Goal: Task Accomplishment & Management: Manage account settings

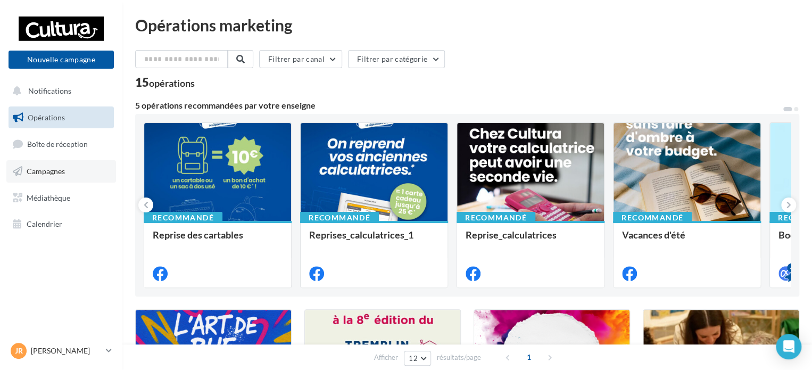
click at [67, 164] on link "Campagnes" at bounding box center [61, 171] width 110 height 22
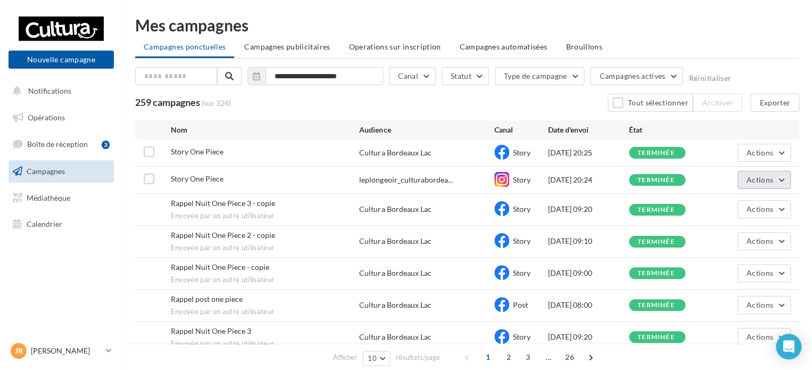
click at [777, 184] on button "Actions" at bounding box center [763, 180] width 53 height 18
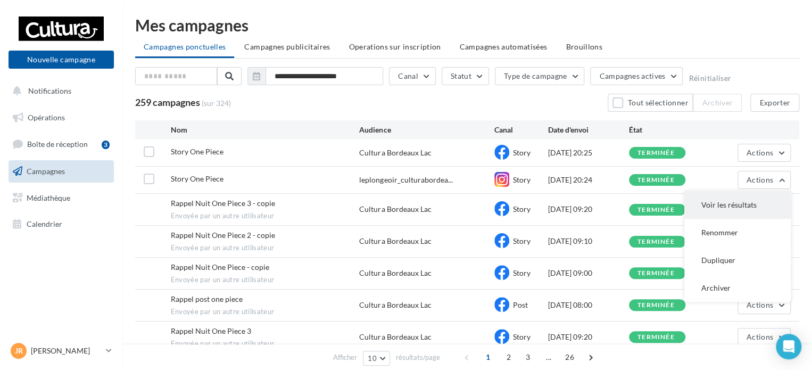
click at [737, 212] on button "Voir les résultats" at bounding box center [737, 205] width 106 height 28
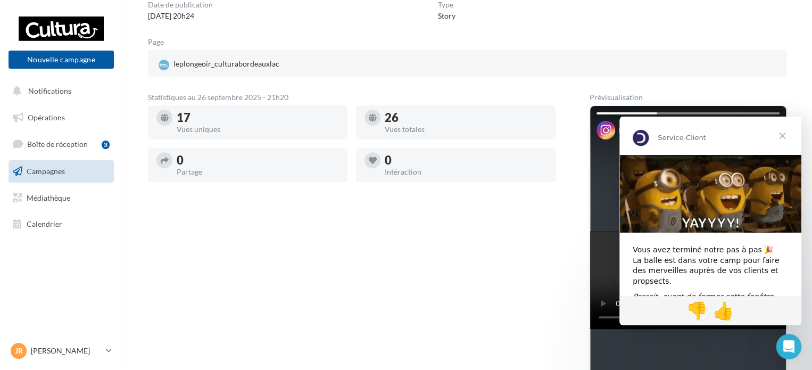
scroll to position [59, 0]
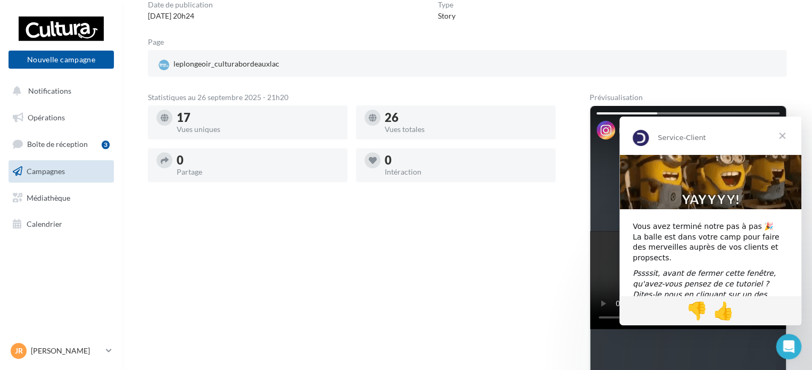
click at [780, 133] on span "Fermer" at bounding box center [782, 136] width 38 height 38
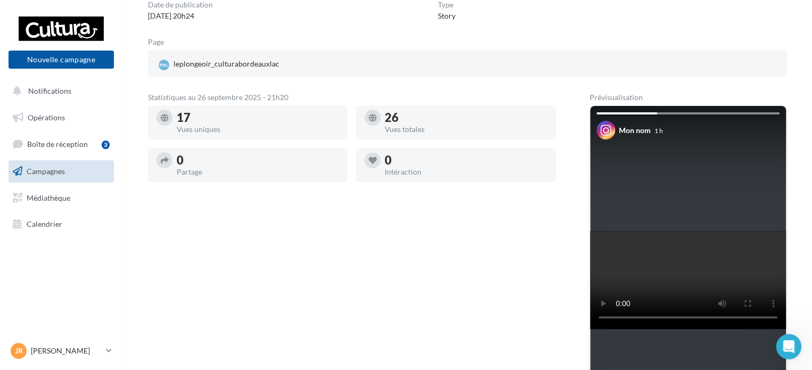
click at [43, 169] on span "Campagnes" at bounding box center [46, 171] width 38 height 9
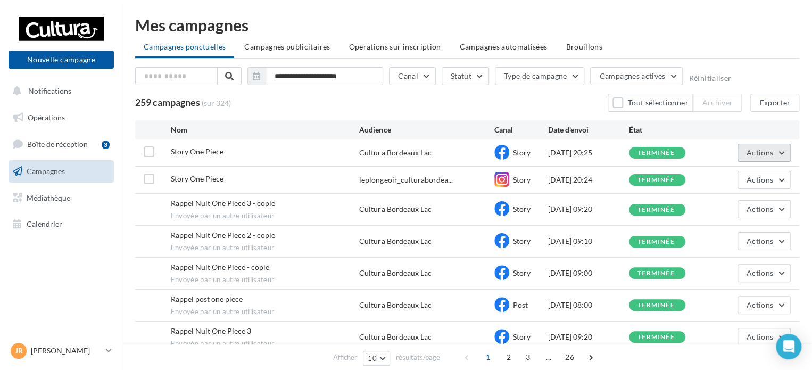
click at [788, 148] on button "Actions" at bounding box center [763, 153] width 53 height 18
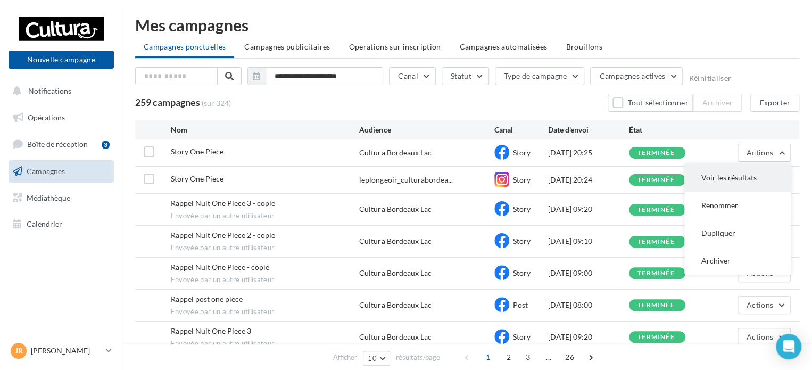
click at [777, 170] on button "Voir les résultats" at bounding box center [737, 178] width 106 height 28
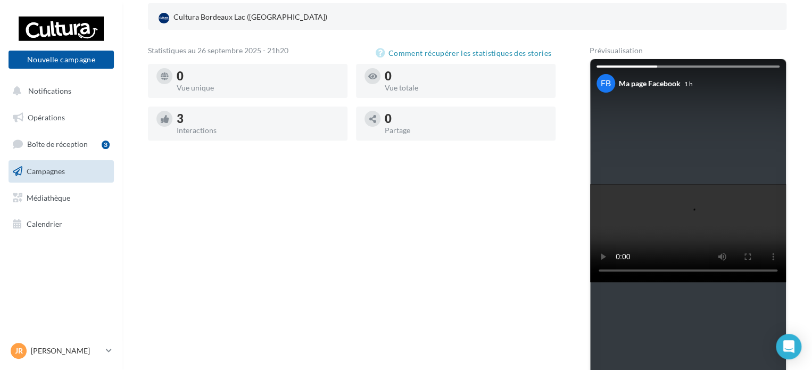
scroll to position [100, 0]
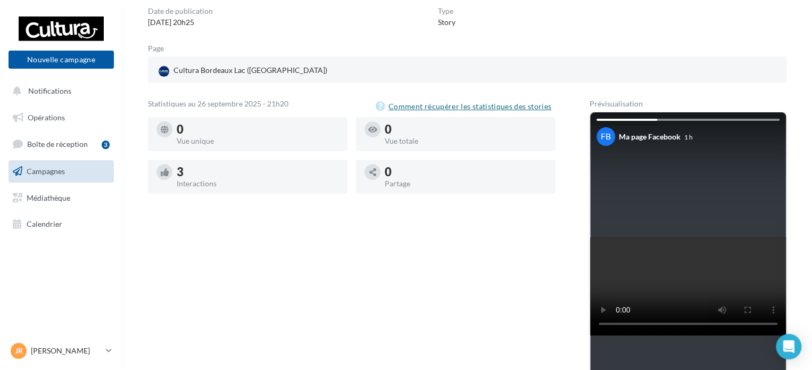
click at [485, 108] on button "Comment récupérer les statistiques des stories" at bounding box center [466, 106] width 180 height 13
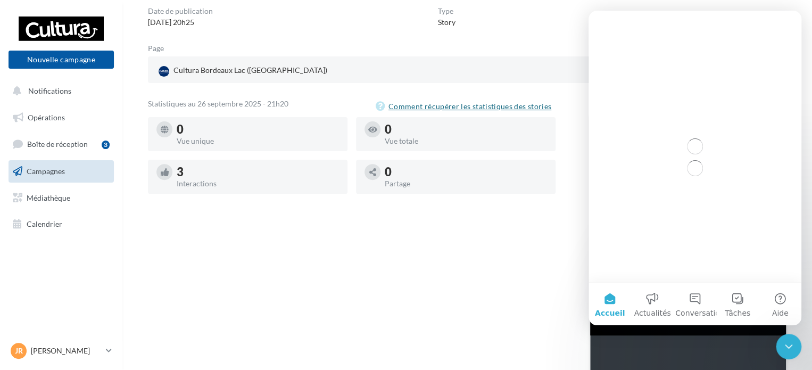
scroll to position [0, 0]
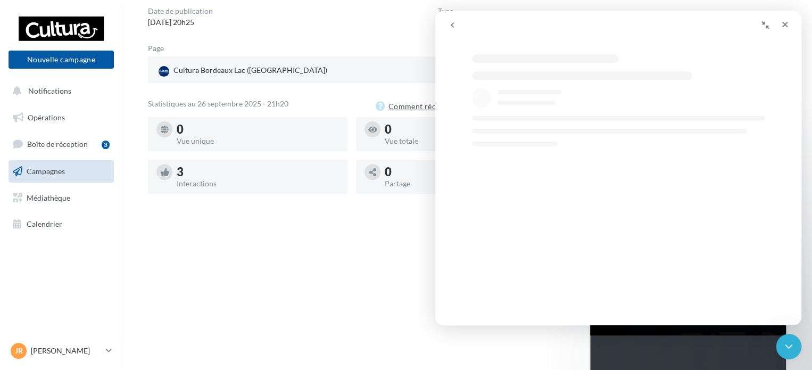
select select "**"
click at [387, 240] on div "Statistiques au 26 septembre 2025 - 21h20 Comment récupérer les statistiques de…" at bounding box center [352, 287] width 408 height 375
click at [353, 253] on div "Statistiques au 26 septembre 2025 - 21h20 Comment récupérer les statistiques de…" at bounding box center [352, 287] width 408 height 375
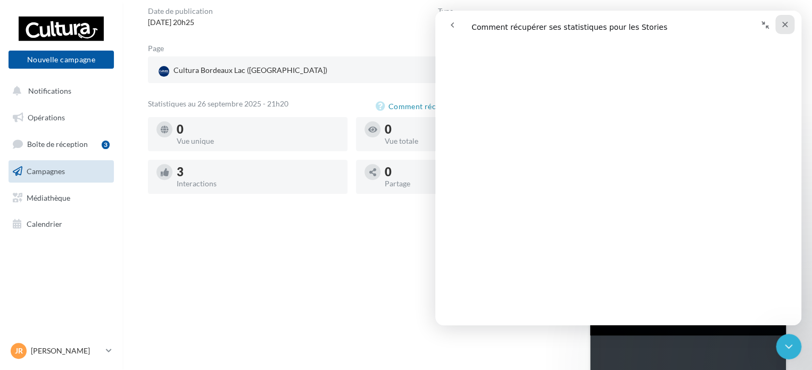
click at [782, 25] on icon "Fermer" at bounding box center [785, 24] width 9 height 9
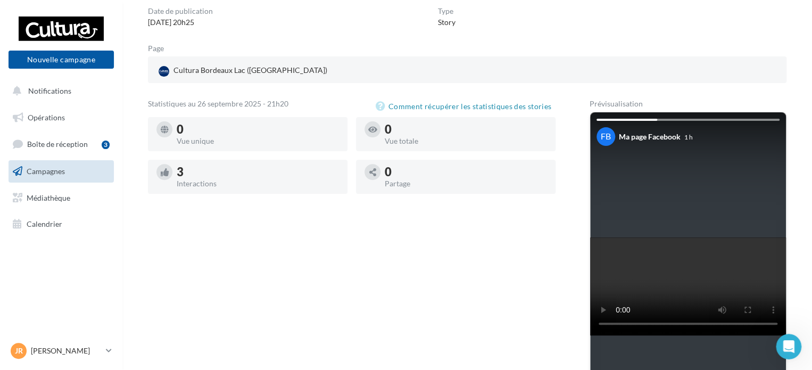
scroll to position [0, 0]
select select "**"
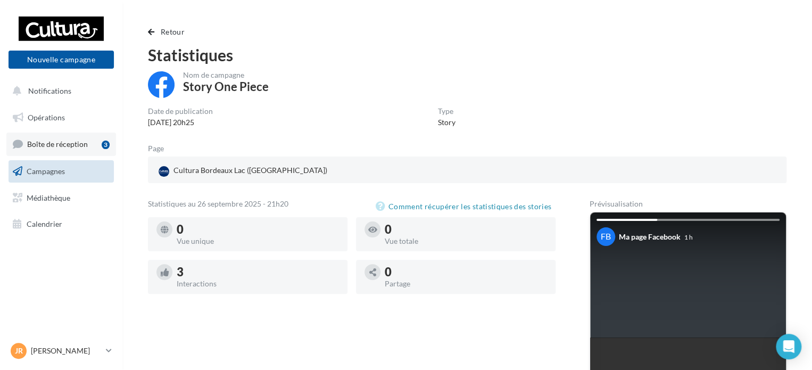
click at [79, 142] on span "Boîte de réception" at bounding box center [57, 143] width 61 height 9
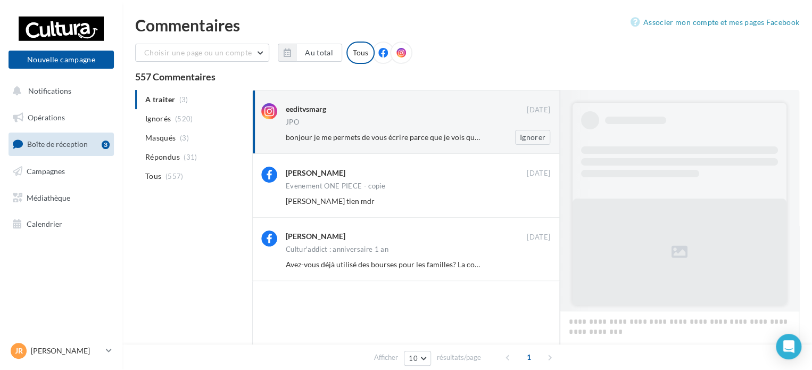
click at [434, 128] on div "eeditvsmarg [DATE] JPO bonjour je me permets de vous écrire parce que je vois q…" at bounding box center [418, 124] width 264 height 42
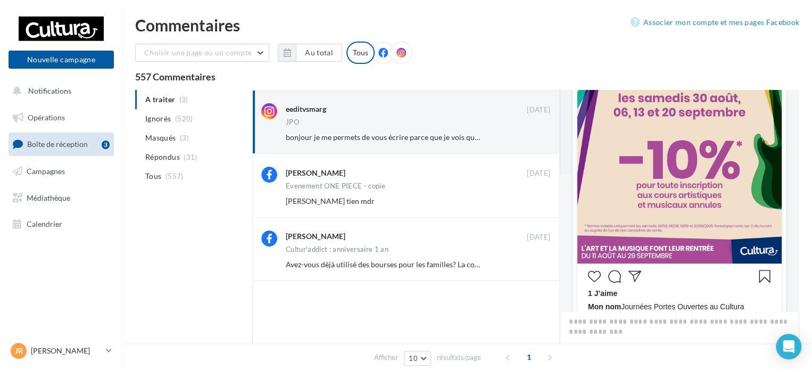
click at [592, 274] on icon "J’aime" at bounding box center [594, 276] width 13 height 13
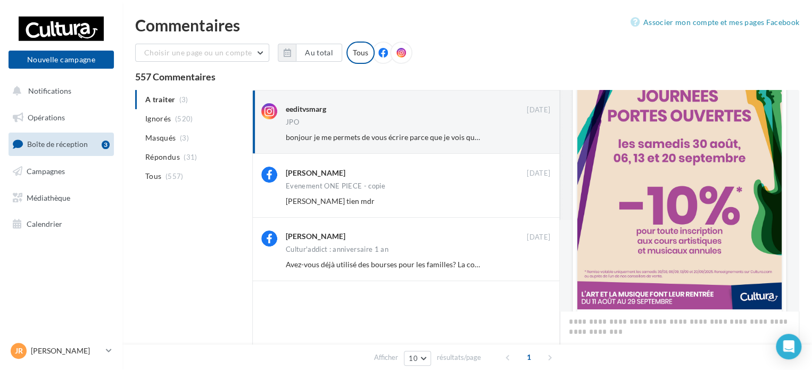
scroll to position [106, 0]
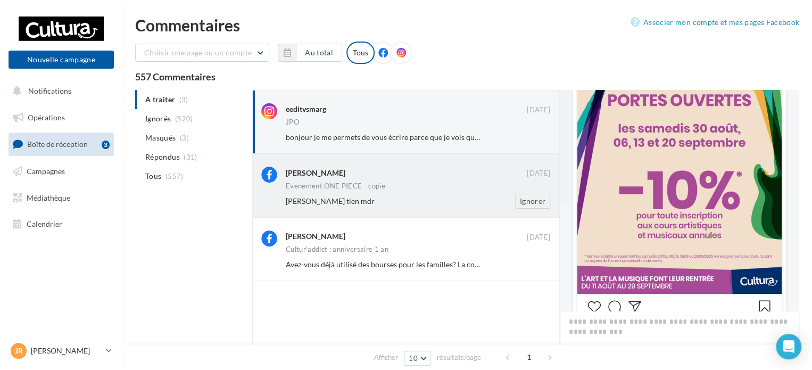
click at [434, 183] on div "Evenement ONE PIECE - copie" at bounding box center [418, 187] width 264 height 9
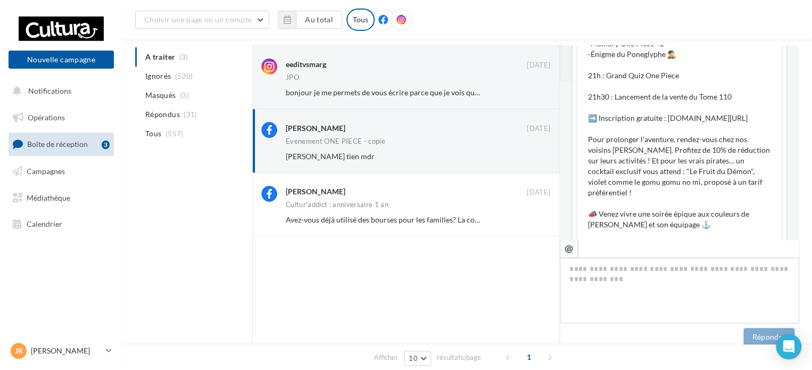
scroll to position [141, 0]
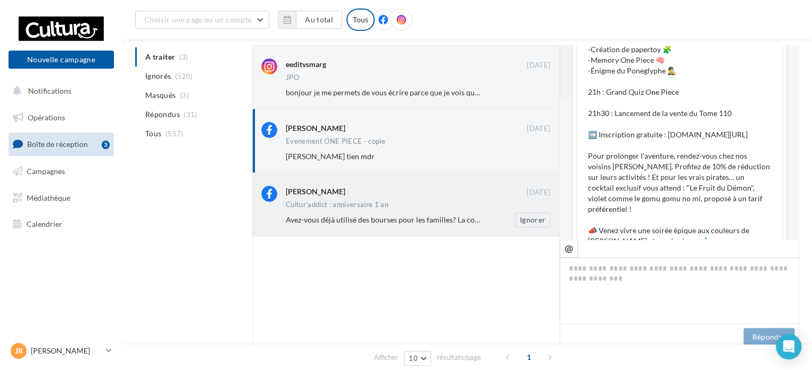
click at [382, 209] on div "Cultur'addict : anniversaire 1 an" at bounding box center [418, 205] width 264 height 9
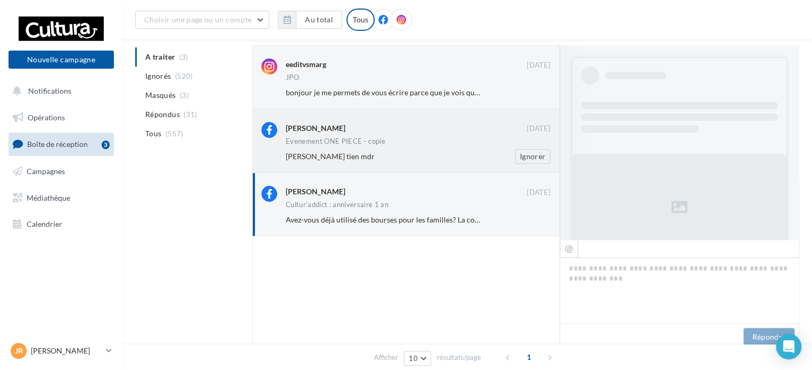
click at [426, 137] on div "Marina Quintalet Dias 19 sept. Evenement ONE PIECE - copie Daniel Dias tien mdr…" at bounding box center [418, 143] width 264 height 42
click at [455, 202] on div "Cultur'addict : anniversaire 1 an" at bounding box center [418, 205] width 264 height 9
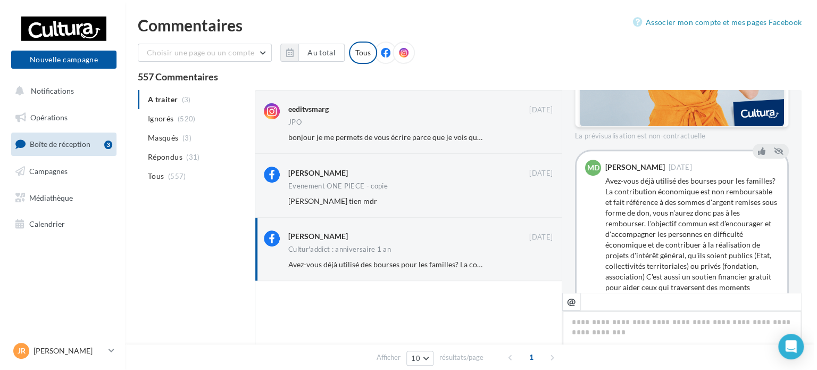
scroll to position [354, 0]
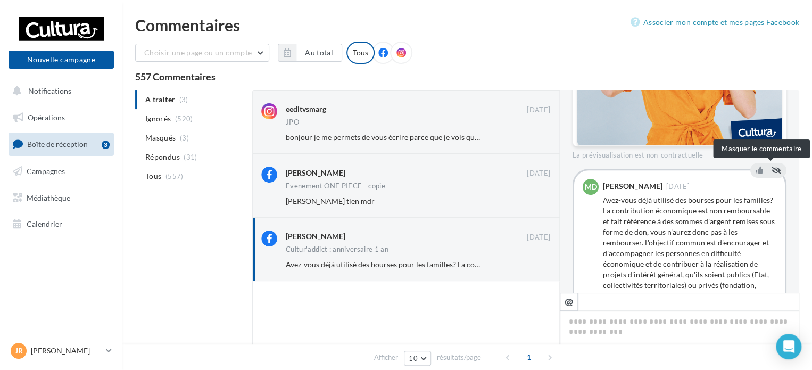
click at [773, 172] on icon at bounding box center [777, 170] width 10 height 7
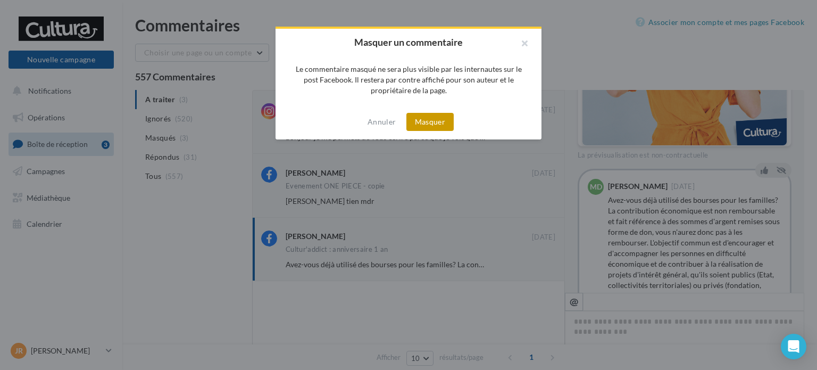
click at [441, 125] on button "Masquer" at bounding box center [430, 122] width 47 height 18
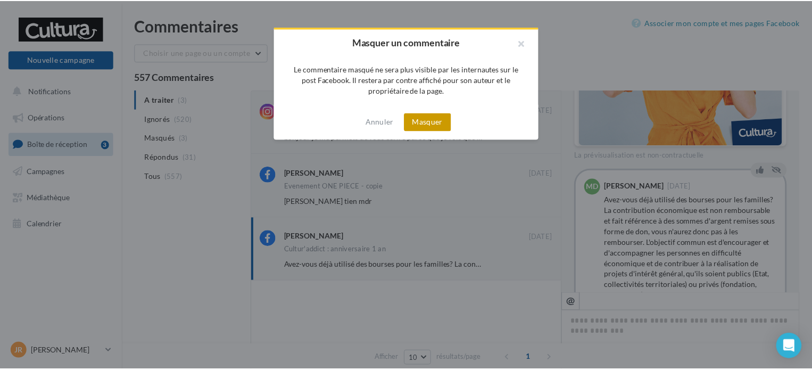
scroll to position [349, 0]
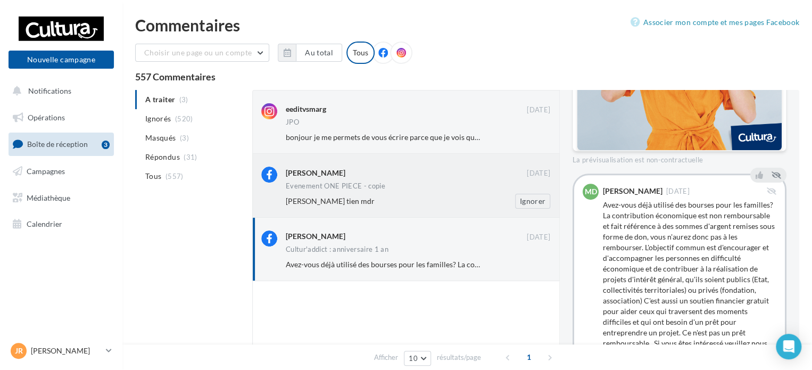
click at [391, 190] on div "Evenement ONE PIECE - copie" at bounding box center [418, 187] width 264 height 9
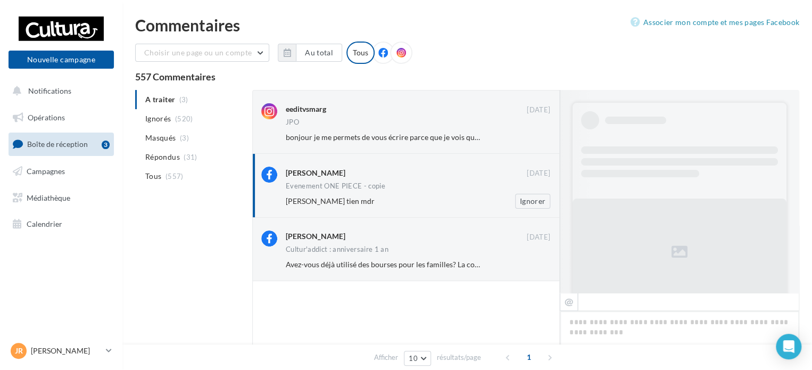
scroll to position [513, 0]
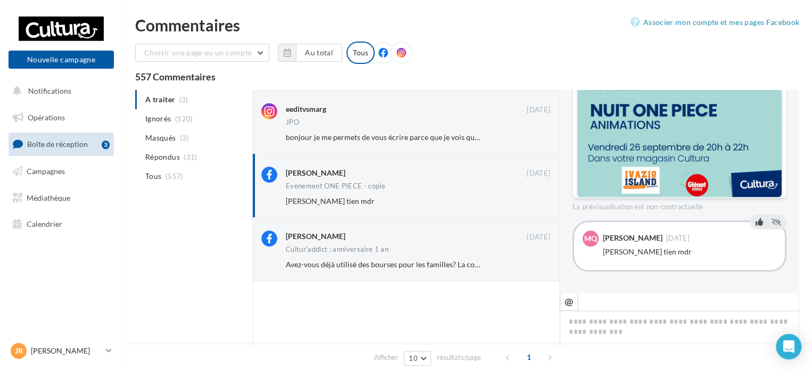
click at [758, 223] on icon at bounding box center [759, 221] width 7 height 7
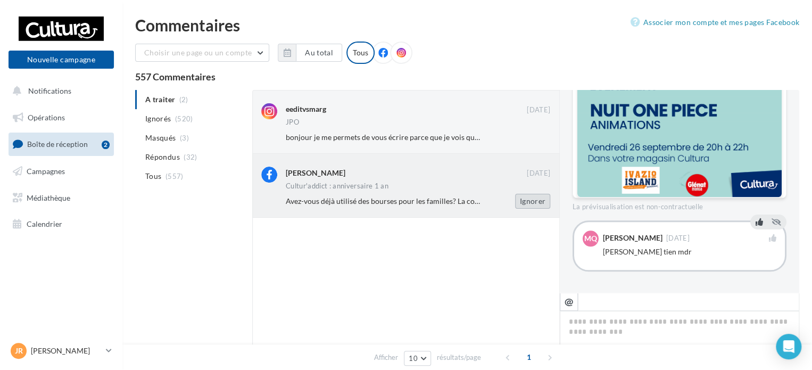
click at [537, 200] on button "Ignorer" at bounding box center [532, 201] width 35 height 15
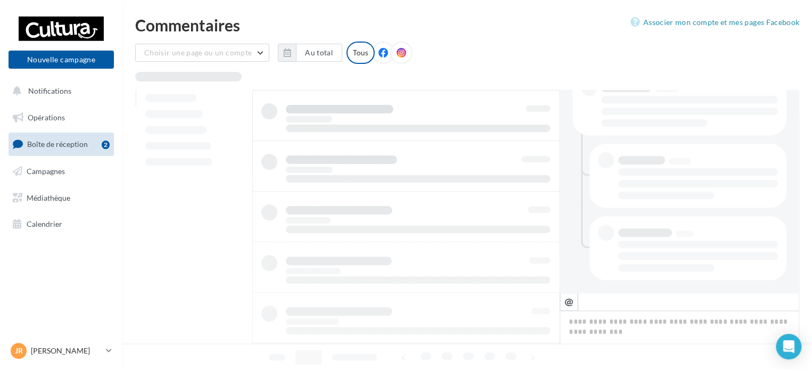
scroll to position [242, 0]
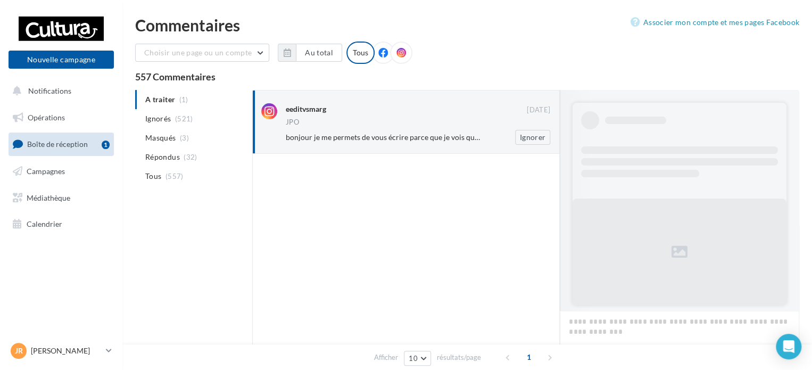
click at [421, 130] on div "bonjour je me permets de vous écrire parce que je vois que vous invitez souvent…" at bounding box center [422, 137] width 273 height 15
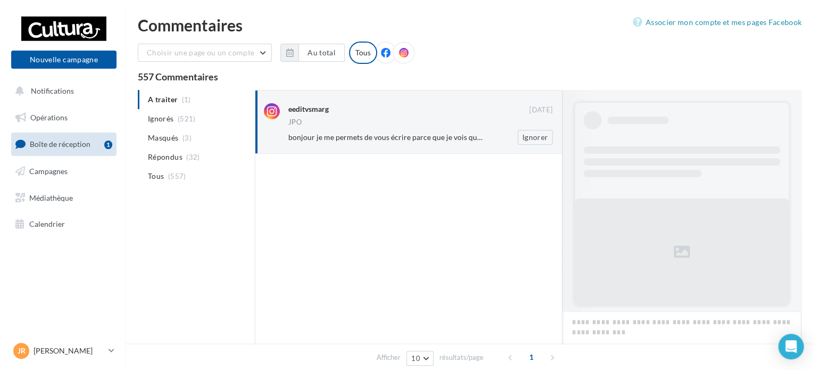
scroll to position [562, 0]
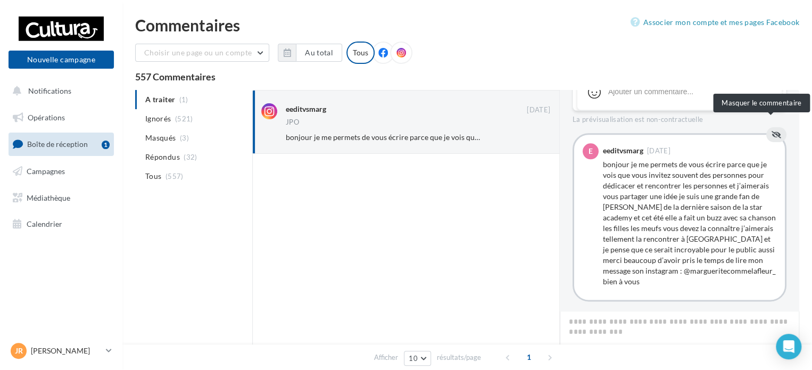
click at [772, 131] on icon at bounding box center [777, 134] width 10 height 7
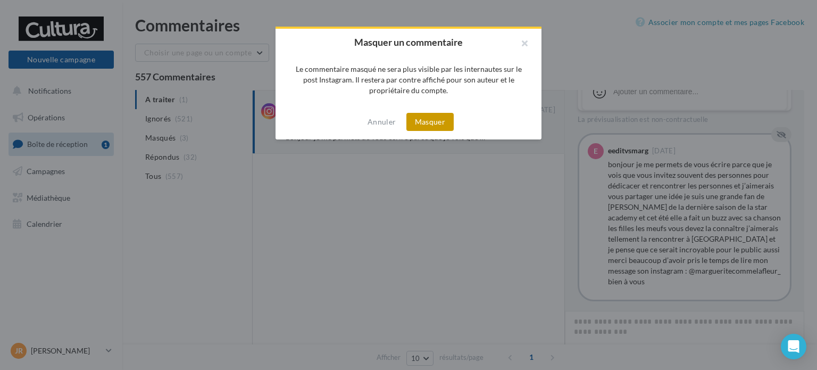
click at [446, 118] on button "Masquer" at bounding box center [430, 122] width 47 height 18
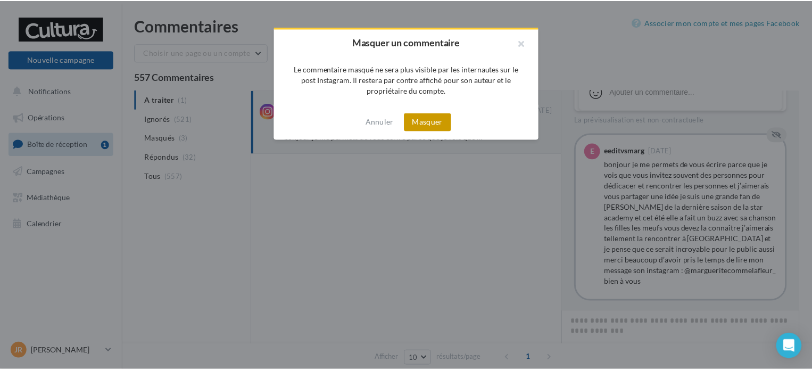
scroll to position [469, 0]
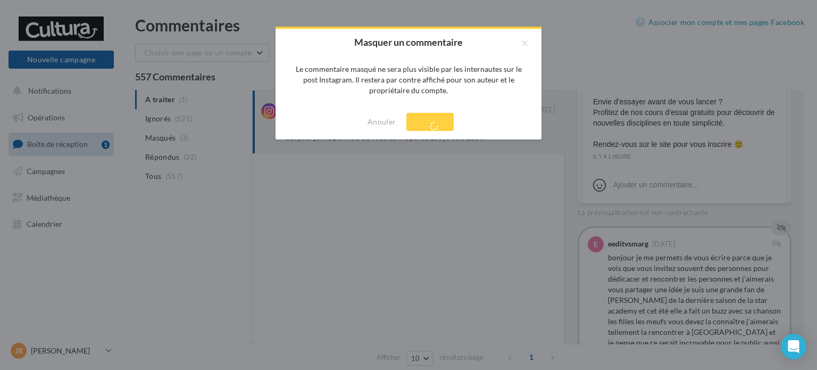
click at [439, 120] on div "Annuler Masquer" at bounding box center [409, 121] width 266 height 35
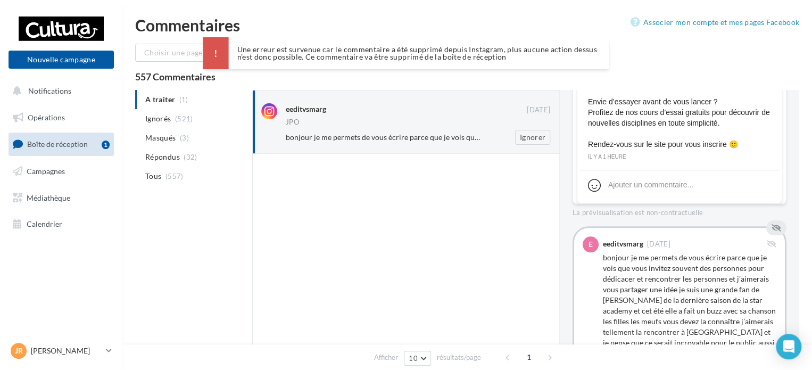
click at [404, 130] on div "bonjour je me permets de vous écrire parce que je vois que vous invitez souvent…" at bounding box center [422, 137] width 273 height 15
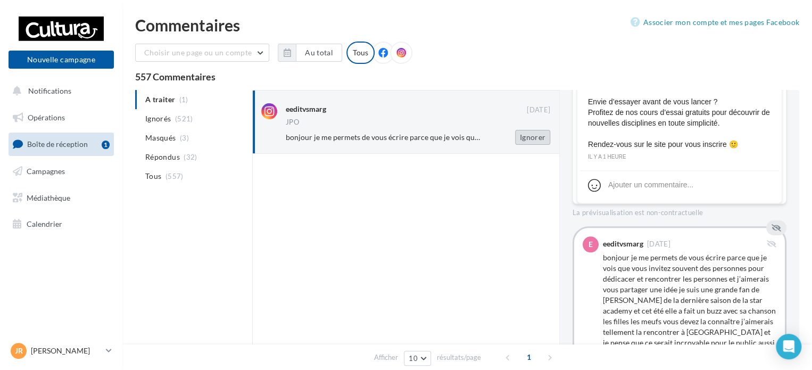
click at [538, 140] on button "Ignorer" at bounding box center [532, 137] width 35 height 15
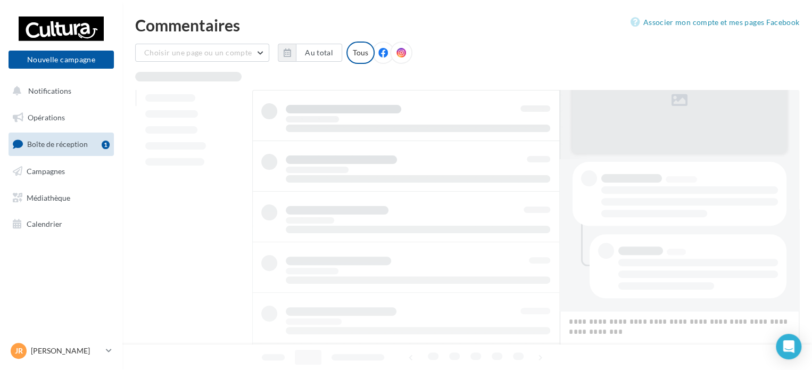
scroll to position [151, 0]
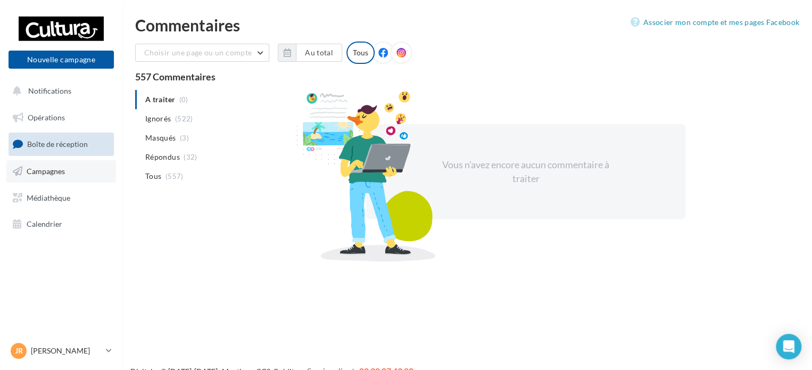
click at [65, 172] on link "Campagnes" at bounding box center [61, 171] width 110 height 22
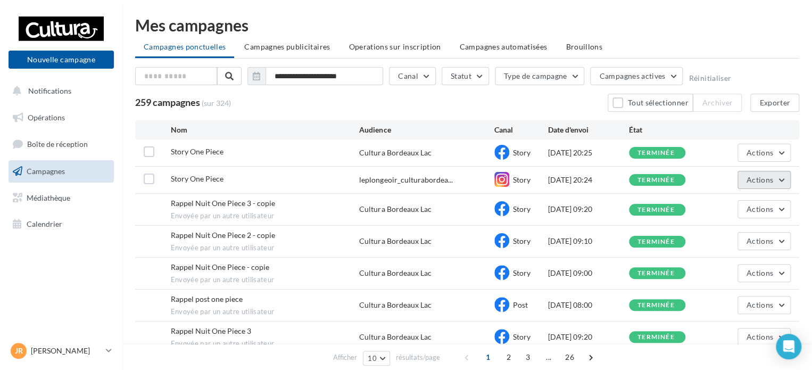
click at [779, 179] on button "Actions" at bounding box center [763, 180] width 53 height 18
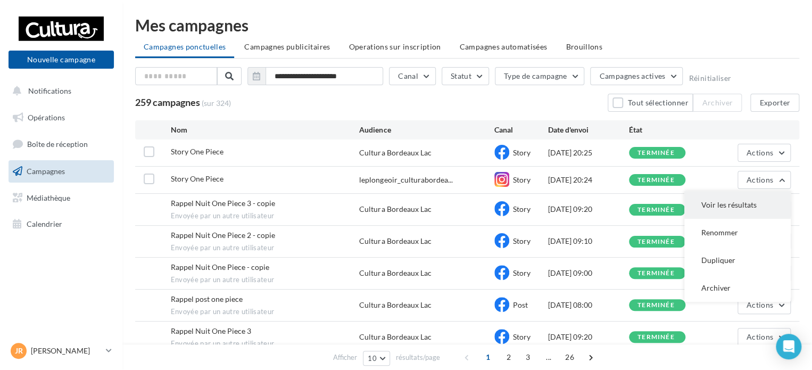
click at [753, 204] on button "Voir les résultats" at bounding box center [737, 205] width 106 height 28
